Goal: Information Seeking & Learning: Learn about a topic

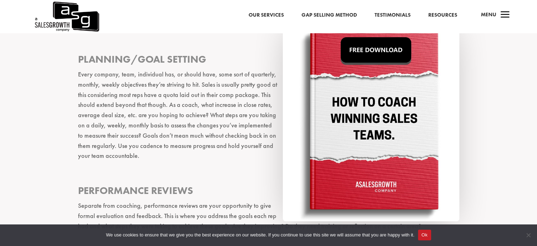
scroll to position [517, 0]
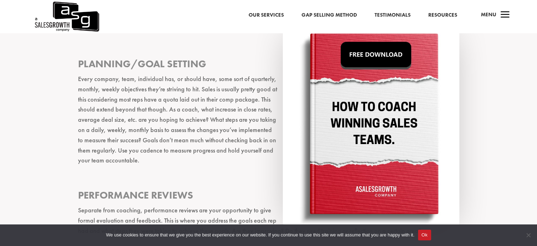
click at [386, 59] on img at bounding box center [371, 124] width 177 height 201
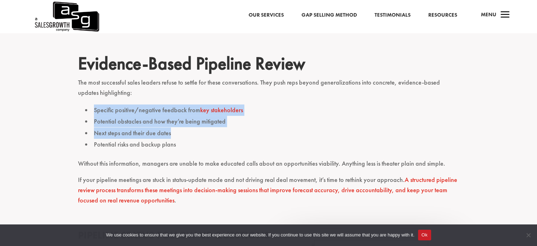
drag, startPoint x: 537, startPoint y: 100, endPoint x: 546, endPoint y: 129, distance: 30.1
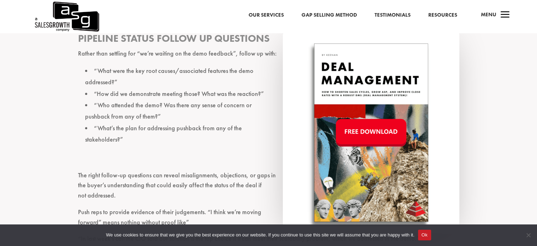
scroll to position [767, 0]
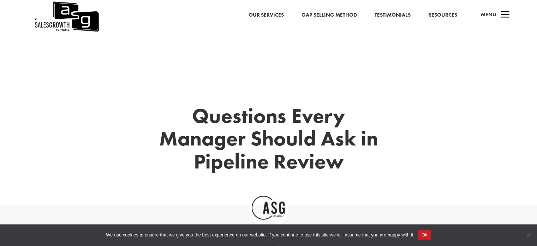
scroll to position [215, 0]
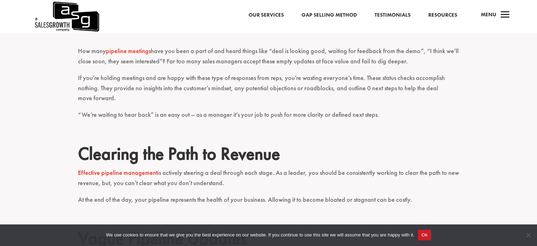
click at [128, 174] on link "Effective pipeline management" at bounding box center [118, 172] width 80 height 8
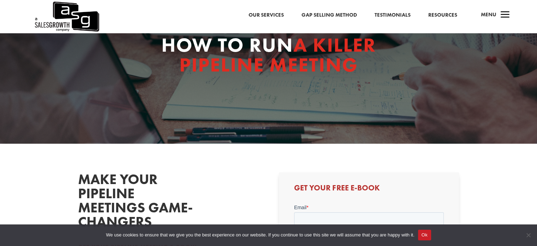
scroll to position [41, 0]
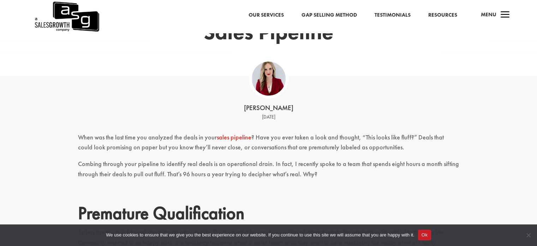
scroll to position [102, 0]
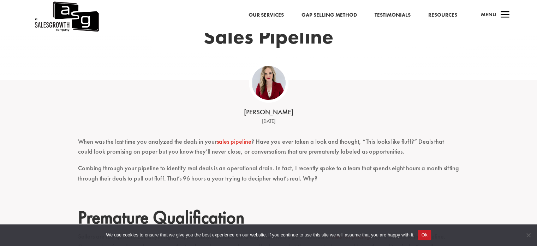
click at [531, 37] on div "Building a Fluff-free Sales Pipeline" at bounding box center [268, 5] width 537 height 148
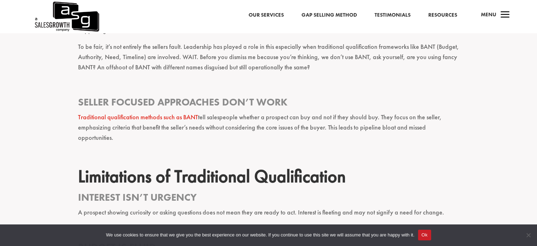
scroll to position [330, 0]
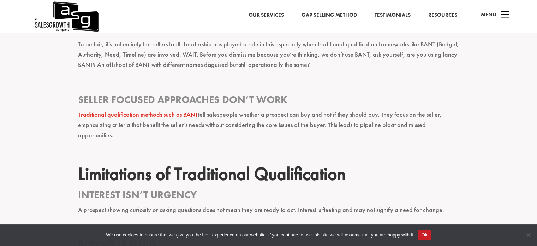
click at [388, 166] on h2 "Limitations of Traditional Qualification" at bounding box center [269, 175] width 382 height 25
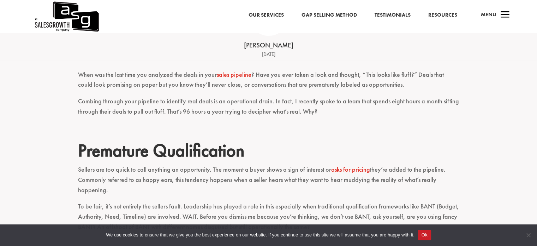
scroll to position [173, 0]
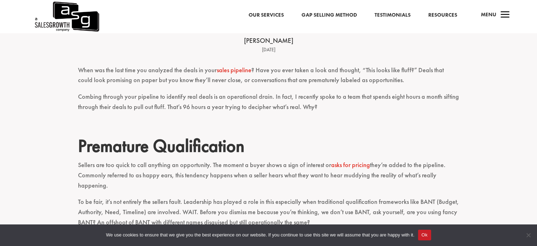
click at [245, 69] on link "sales pipeline" at bounding box center [234, 70] width 35 height 8
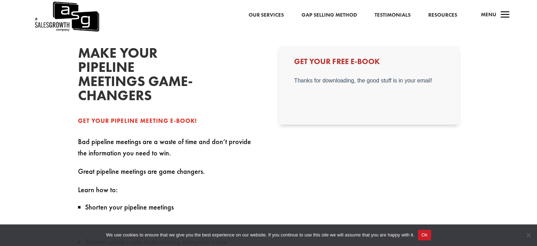
scroll to position [182, 0]
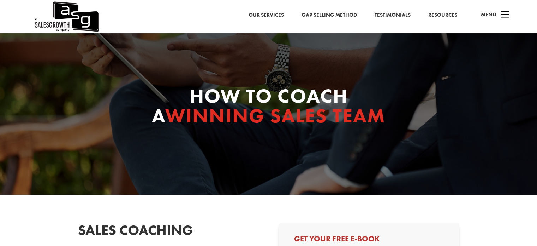
select select "Senior Leadership (VP of Sales, VP of Enablement, etc)"
select select "50-99"
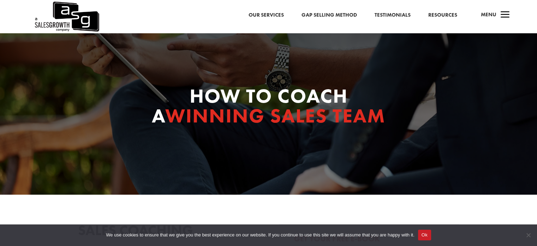
click at [537, 46] on div "How to Coach a Winning Sales Team" at bounding box center [268, 113] width 537 height 161
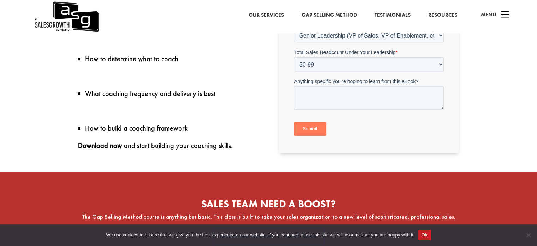
scroll to position [329, 0]
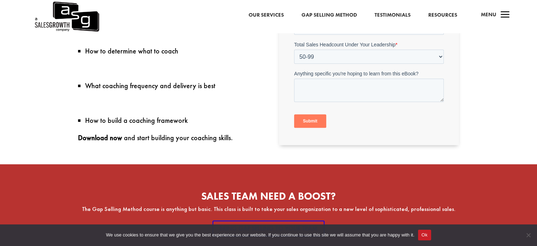
click at [315, 118] on input "Submit" at bounding box center [310, 120] width 32 height 13
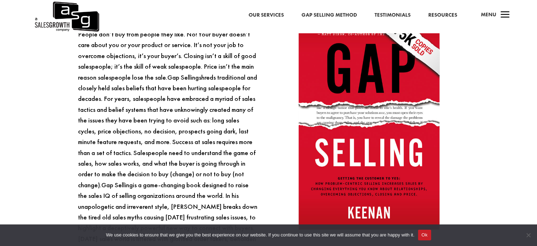
scroll to position [598, 0]
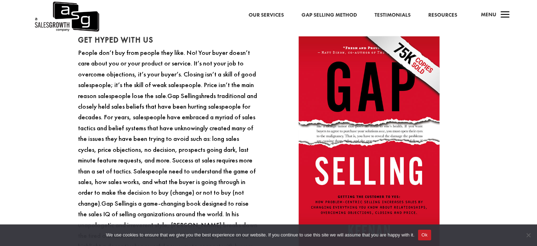
click at [254, 176] on p "People don’t buy from people they like. No! Your buyer doesn’t care about you o…" at bounding box center [168, 179] width 180 height 265
click at [187, 183] on p "People don’t buy from people they like. No! Your buyer doesn’t care about you o…" at bounding box center [168, 179] width 180 height 265
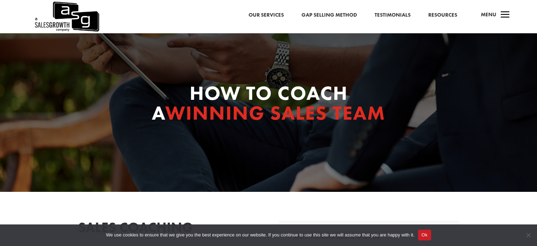
scroll to position [0, 0]
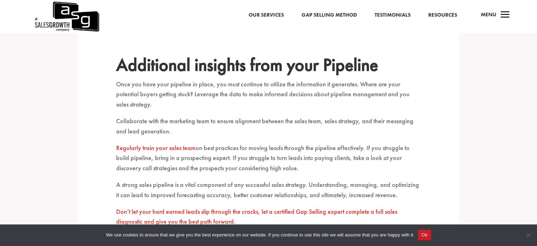
scroll to position [1560, 0]
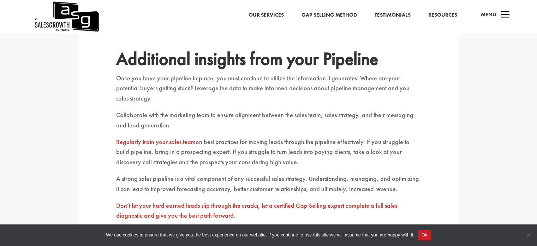
click at [158, 137] on link "Regularly train your sales team" at bounding box center [156, 141] width 80 height 8
